Goal: Task Accomplishment & Management: Use online tool/utility

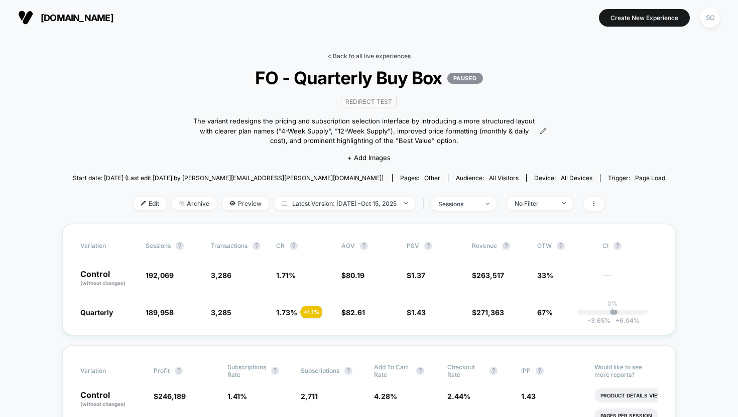
click at [341, 54] on link "< Back to all live experiences" at bounding box center [368, 56] width 83 height 8
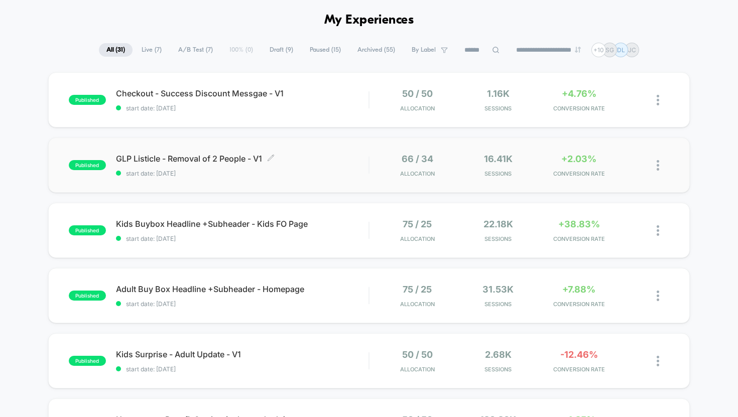
scroll to position [56, 0]
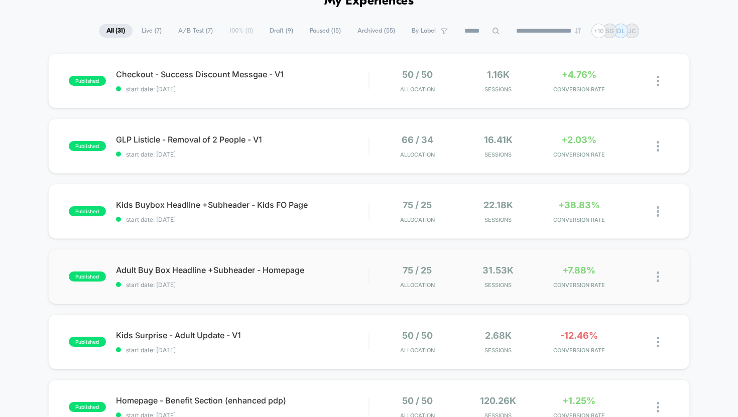
click at [255, 288] on div "published Adult Buy Box Headline +Subheader - Homepage start date: [DATE] 75 / …" at bounding box center [369, 276] width 642 height 55
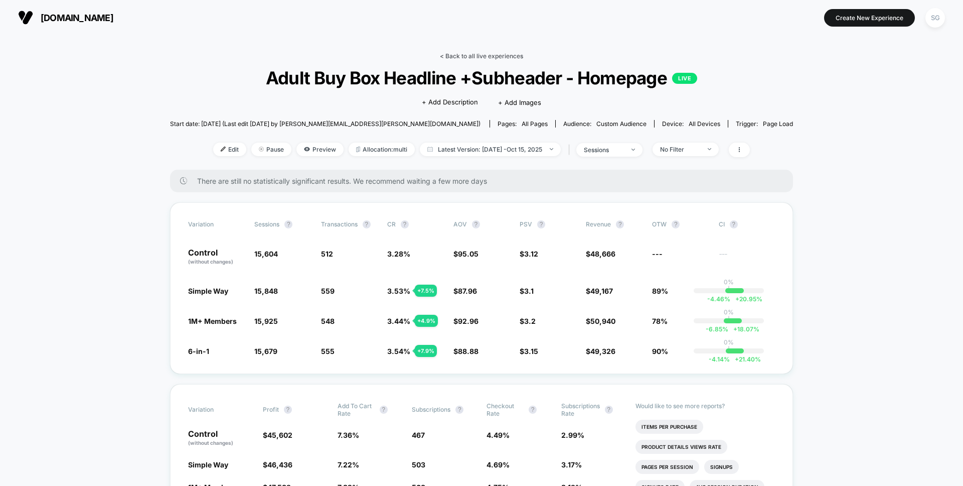
click at [447, 56] on link "< Back to all live experiences" at bounding box center [481, 56] width 83 height 8
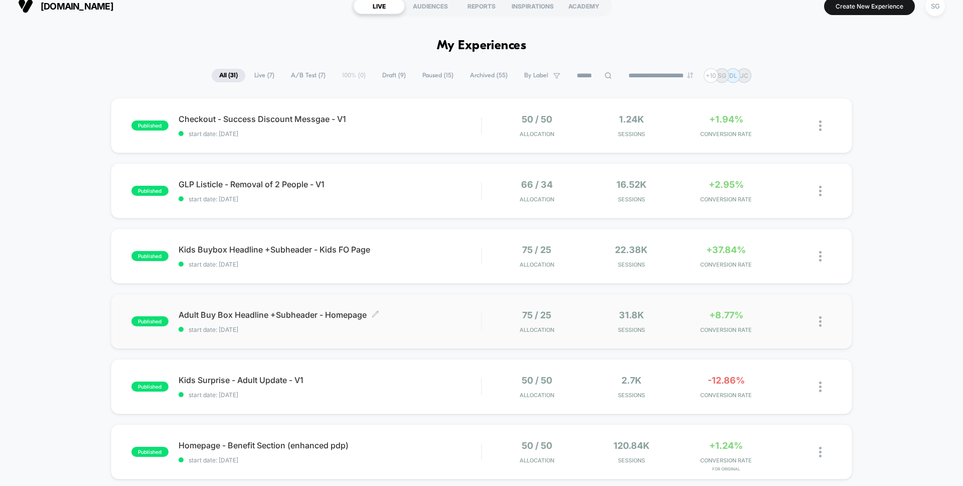
scroll to position [17, 0]
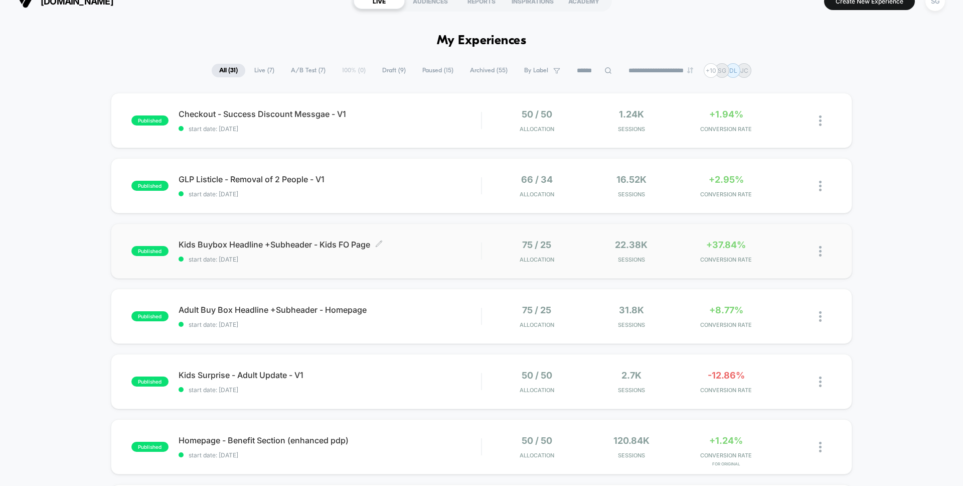
click at [315, 258] on span "start date: [DATE]" at bounding box center [330, 259] width 303 height 8
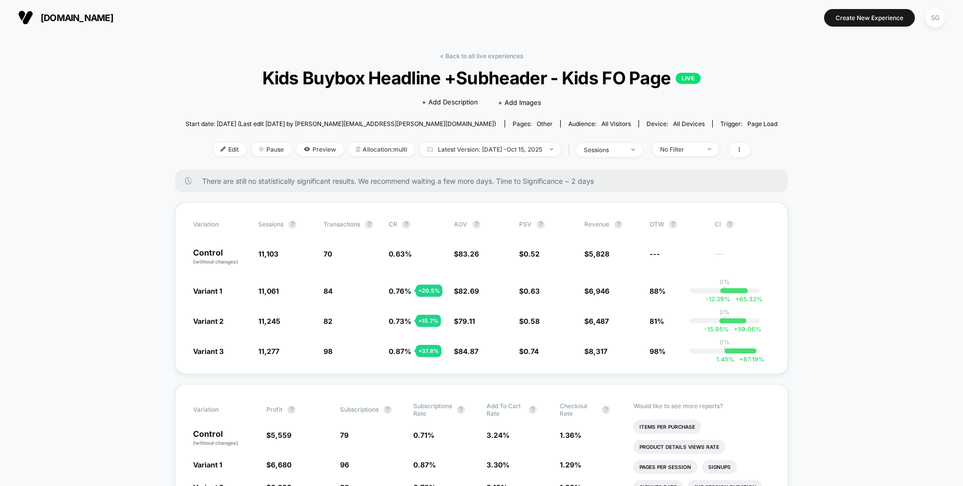
click at [31, 14] on img at bounding box center [25, 17] width 15 height 15
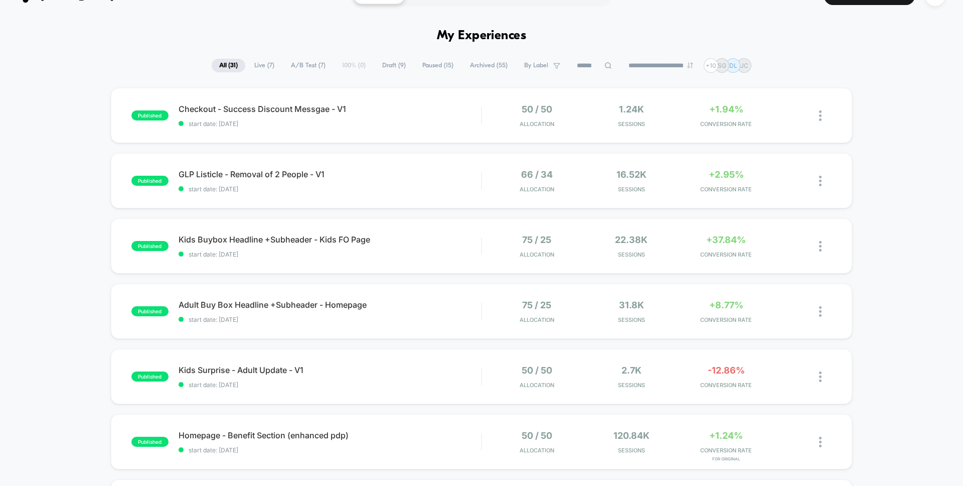
scroll to position [12, 0]
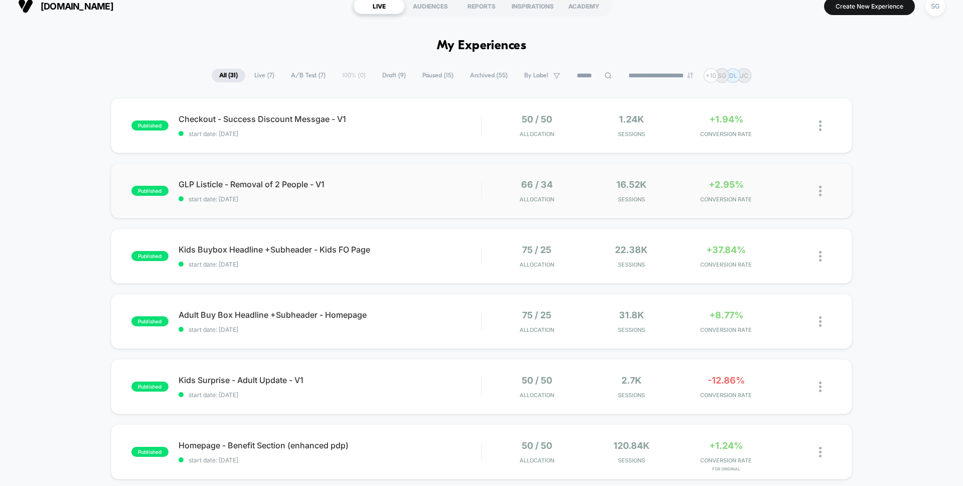
click at [290, 215] on div "published GLP Listicle - Removal of 2 People - V1 start date: [DATE] 66 / 34 Al…" at bounding box center [482, 190] width 742 height 55
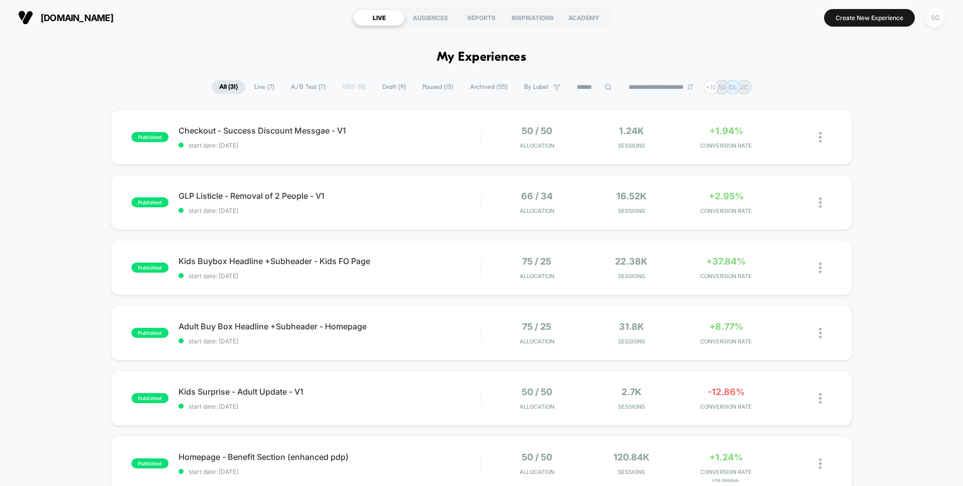
click at [737, 19] on div "SG" at bounding box center [936, 18] width 20 height 20
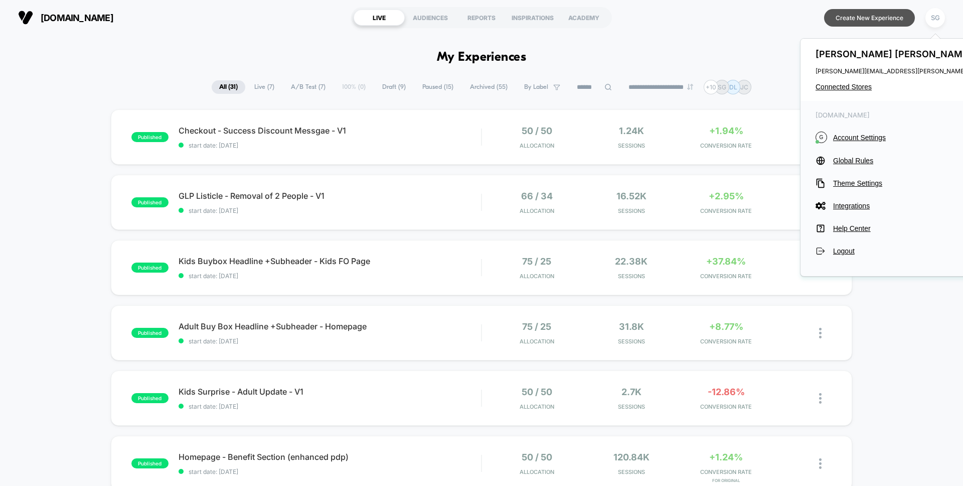
click at [737, 9] on button "Create New Experience" at bounding box center [869, 18] width 91 height 18
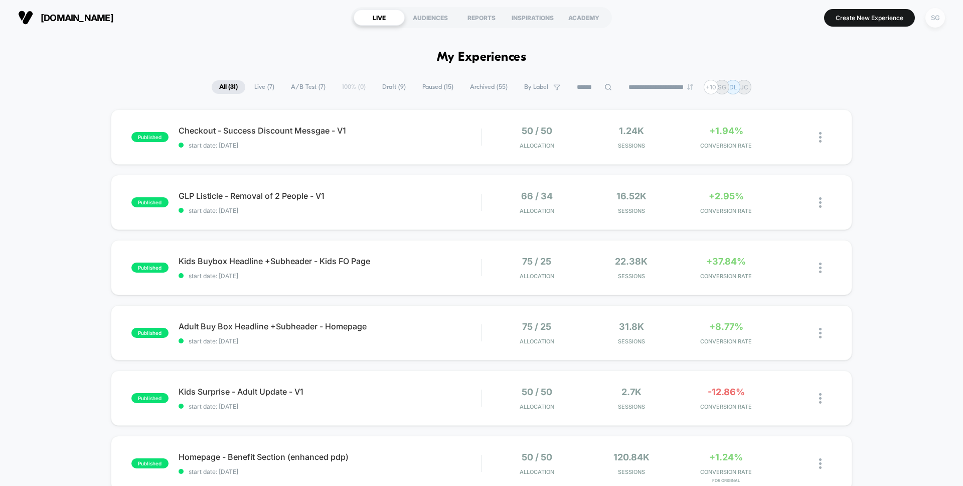
click at [737, 16] on div "SG" at bounding box center [936, 18] width 20 height 20
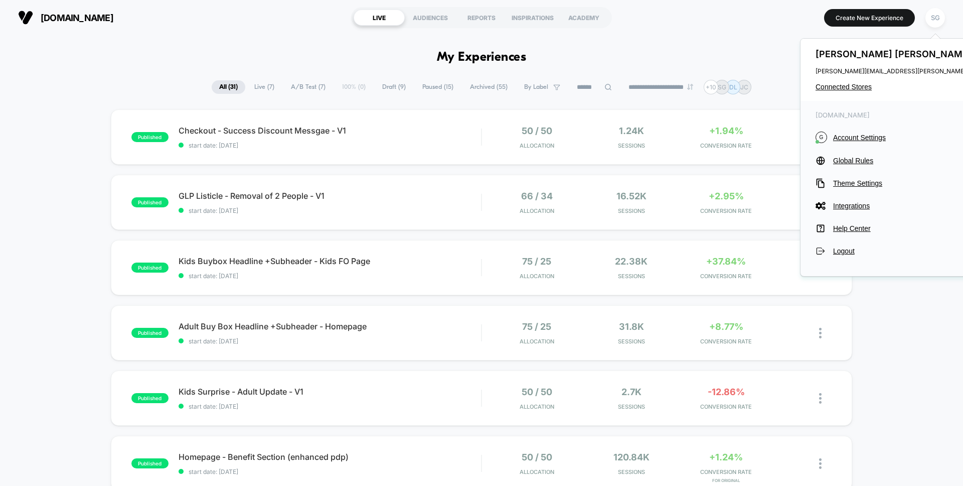
click at [737, 80] on div "[PERSON_NAME] [PERSON_NAME][EMAIL_ADDRESS][PERSON_NAME][DOMAIN_NAME] Connected …" at bounding box center [915, 70] width 229 height 62
click at [737, 91] on div "[PERSON_NAME] [PERSON_NAME][EMAIL_ADDRESS][PERSON_NAME][DOMAIN_NAME] Connected …" at bounding box center [915, 70] width 229 height 62
click at [737, 88] on span "Connected Stores" at bounding box center [915, 87] width 199 height 8
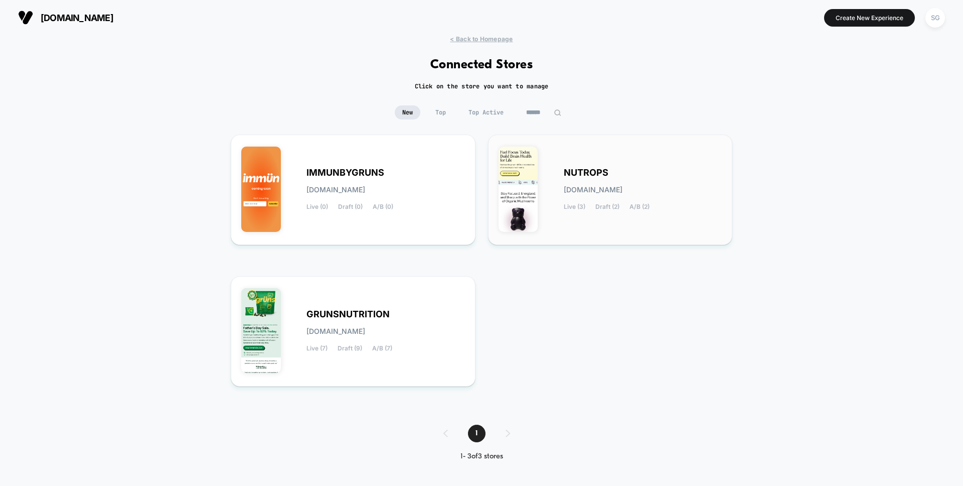
click at [585, 169] on span "NUTROPS" at bounding box center [586, 172] width 45 height 7
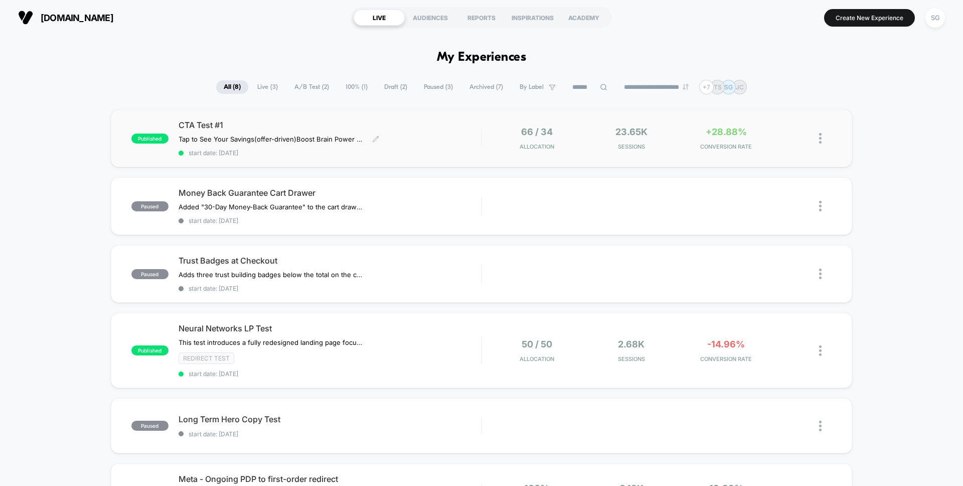
click at [197, 125] on span "CTA Test #1" at bounding box center [330, 125] width 303 height 10
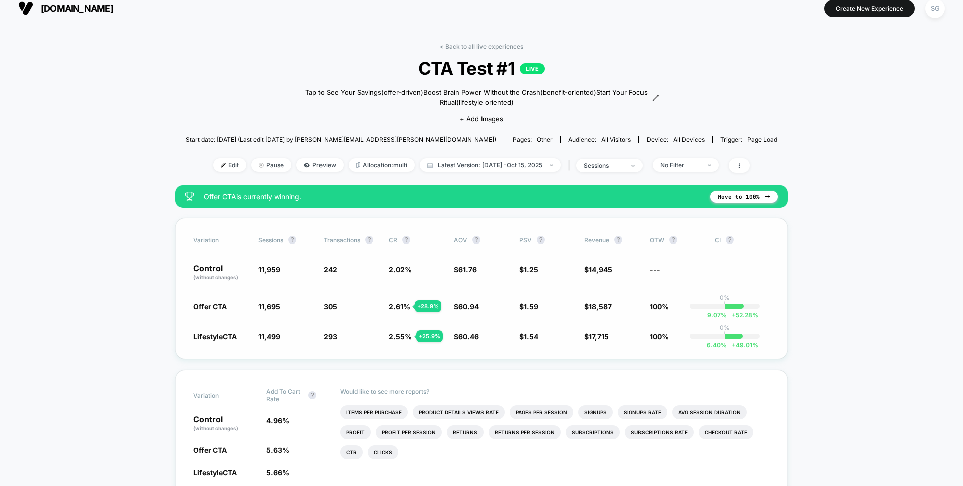
scroll to position [15, 0]
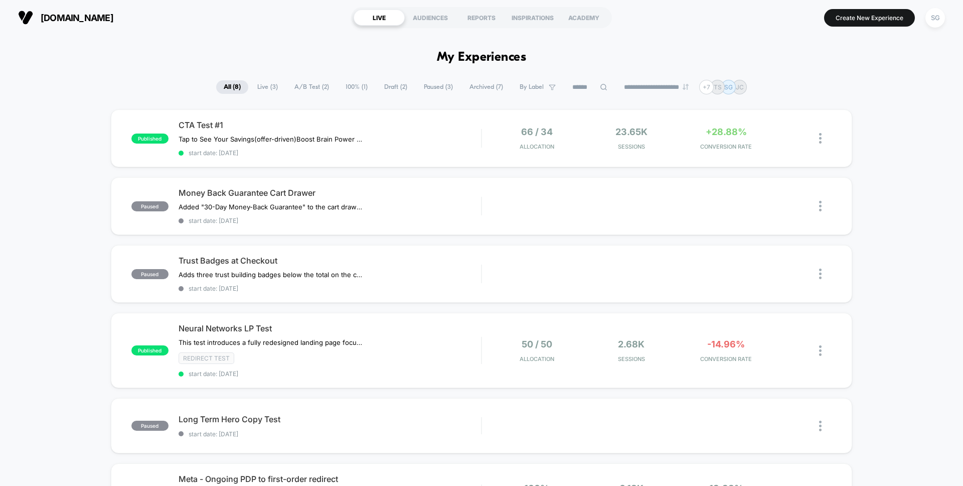
click at [737, 130] on div "published CTA Test #1 Tap to See Your Savings (offer-driven) Boost Brain Power …" at bounding box center [481, 407] width 963 height 597
